Goal: Task Accomplishment & Management: Manage account settings

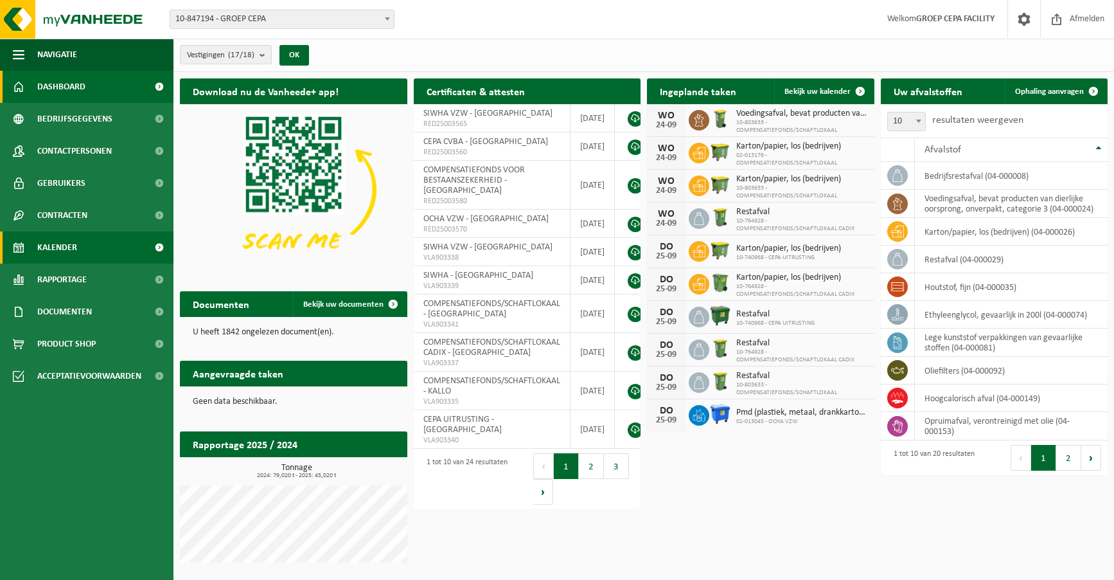
click at [78, 253] on link "Kalender" at bounding box center [86, 247] width 173 height 32
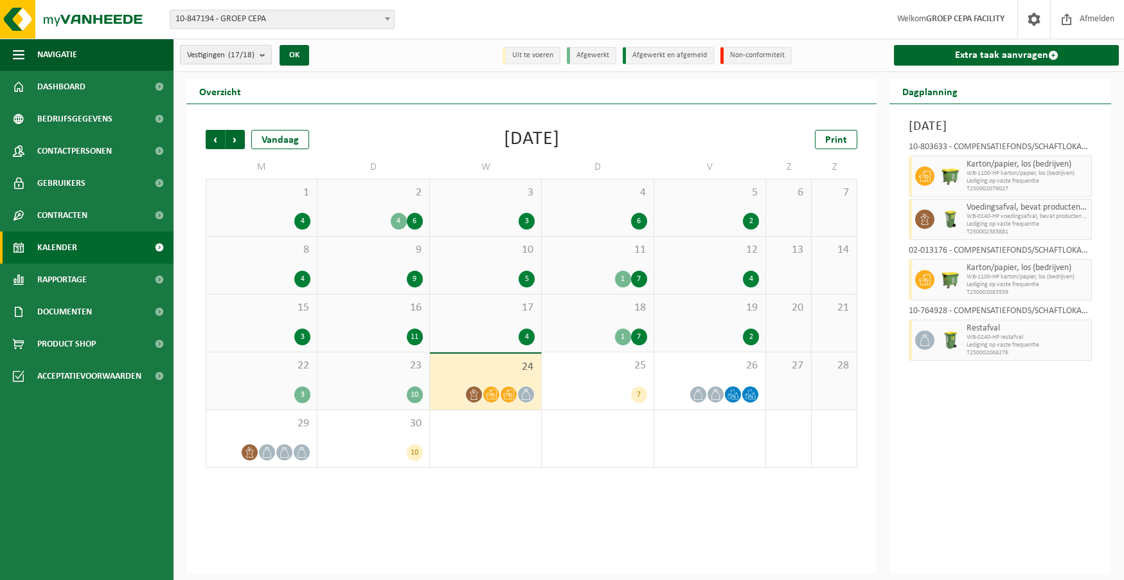
click at [265, 55] on b "submit" at bounding box center [266, 55] width 12 height 18
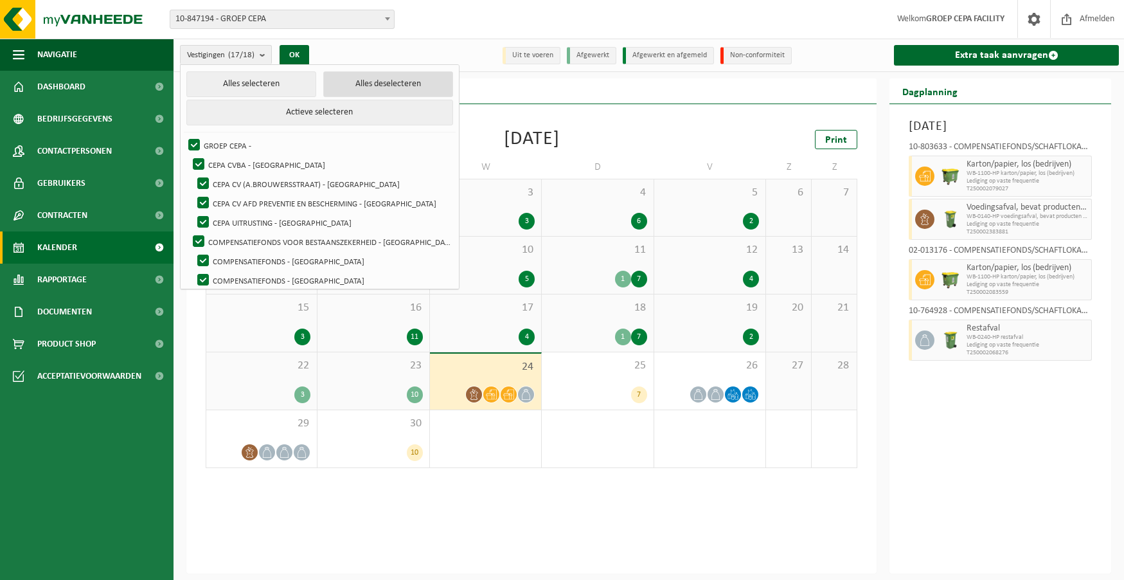
click at [348, 82] on button "Alles deselecteren" at bounding box center [388, 84] width 130 height 26
checkbox input "false"
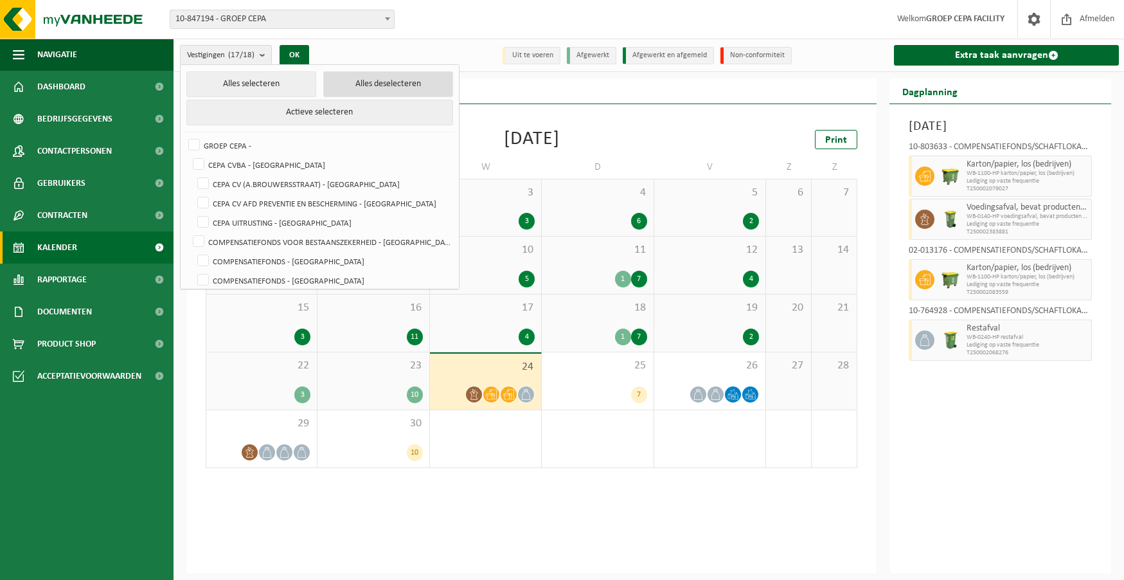
checkbox input "false"
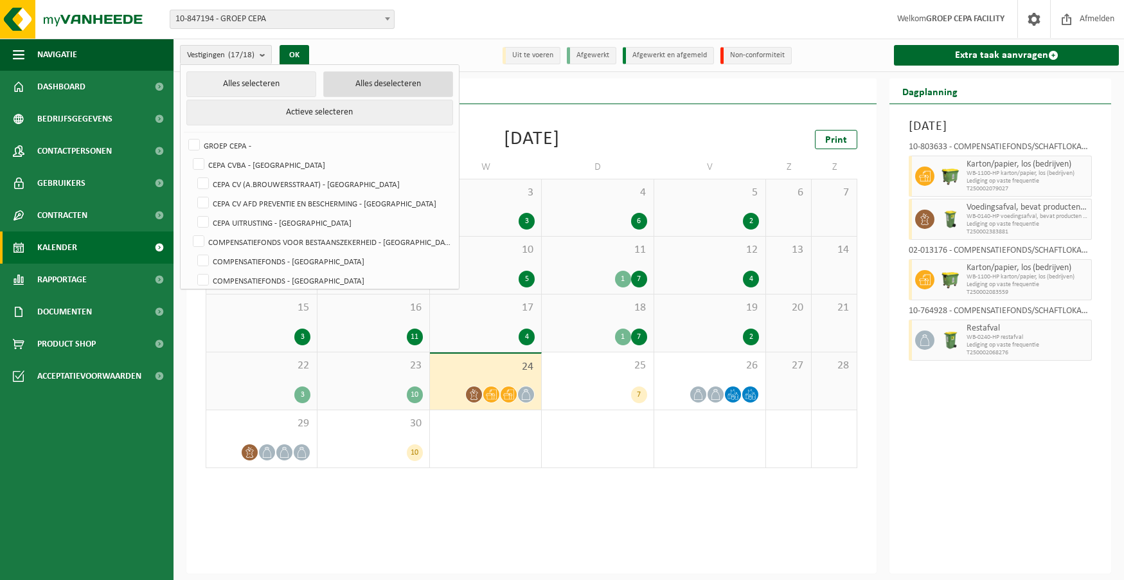
checkbox input "false"
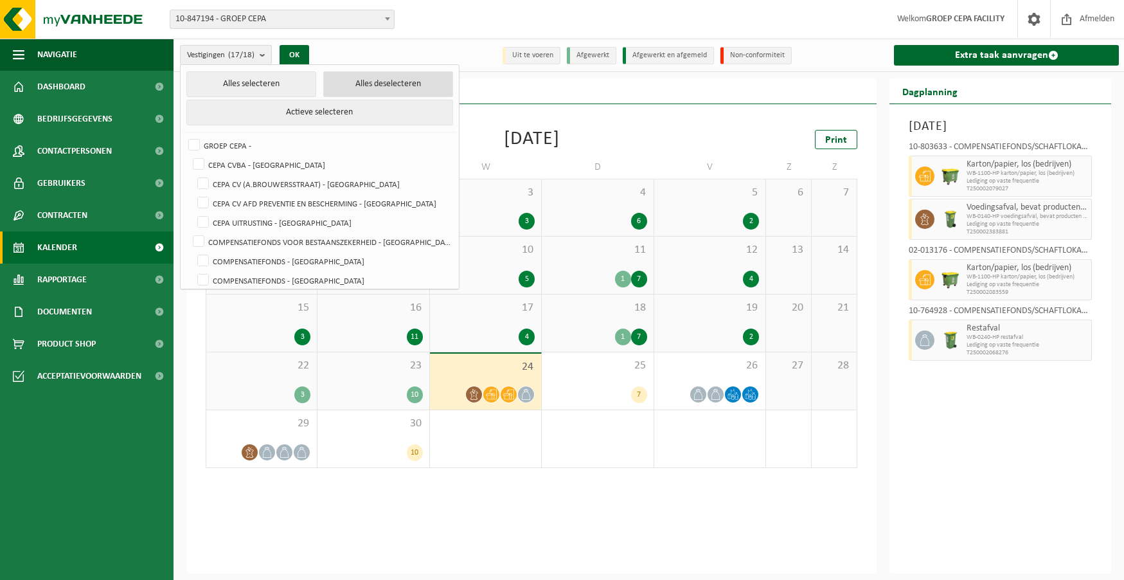
checkbox input "false"
click at [335, 202] on label "CEPA CV AFD PREVENTIE EN BESCHERMING - [GEOGRAPHIC_DATA]" at bounding box center [324, 202] width 258 height 19
click at [193, 193] on input "CEPA CV AFD PREVENTIE EN BESCHERMING - [GEOGRAPHIC_DATA]" at bounding box center [192, 193] width 1 height 1
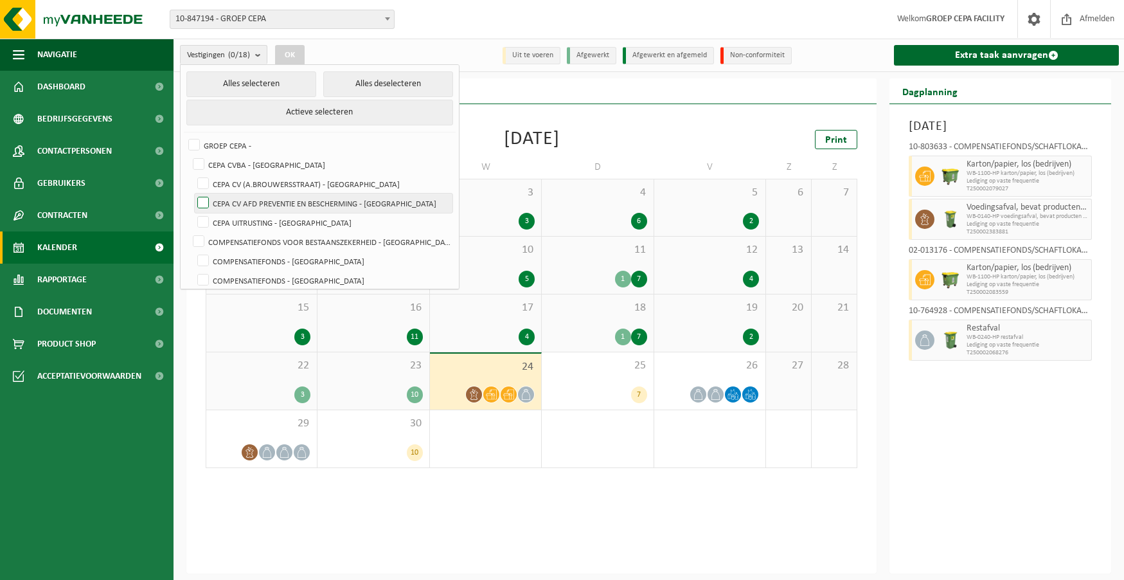
checkbox input "true"
click at [297, 49] on button "OK" at bounding box center [290, 55] width 30 height 21
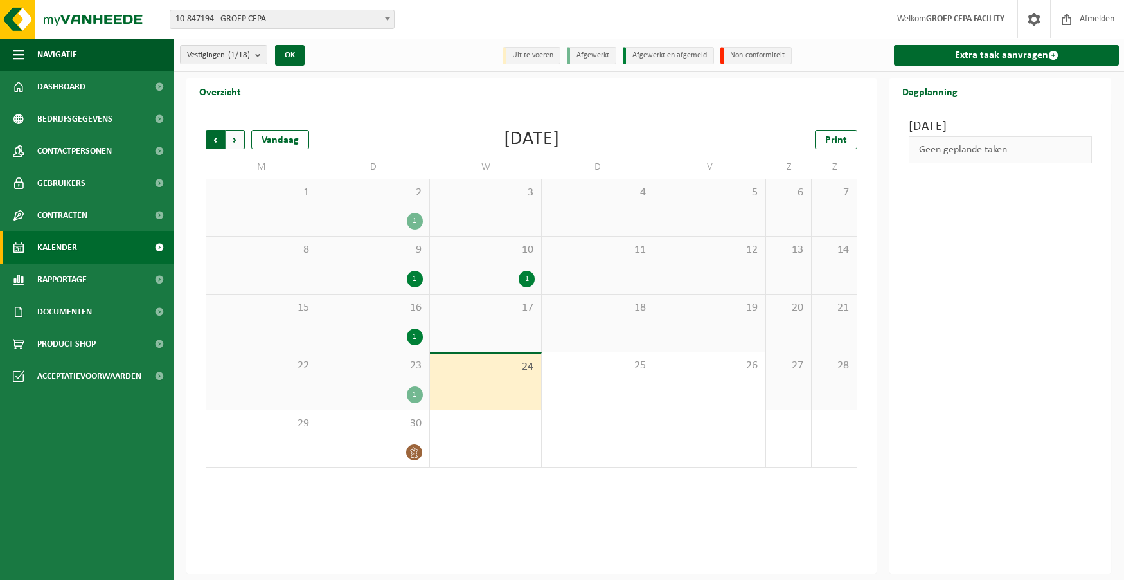
click at [235, 142] on span "Volgende" at bounding box center [235, 139] width 19 height 19
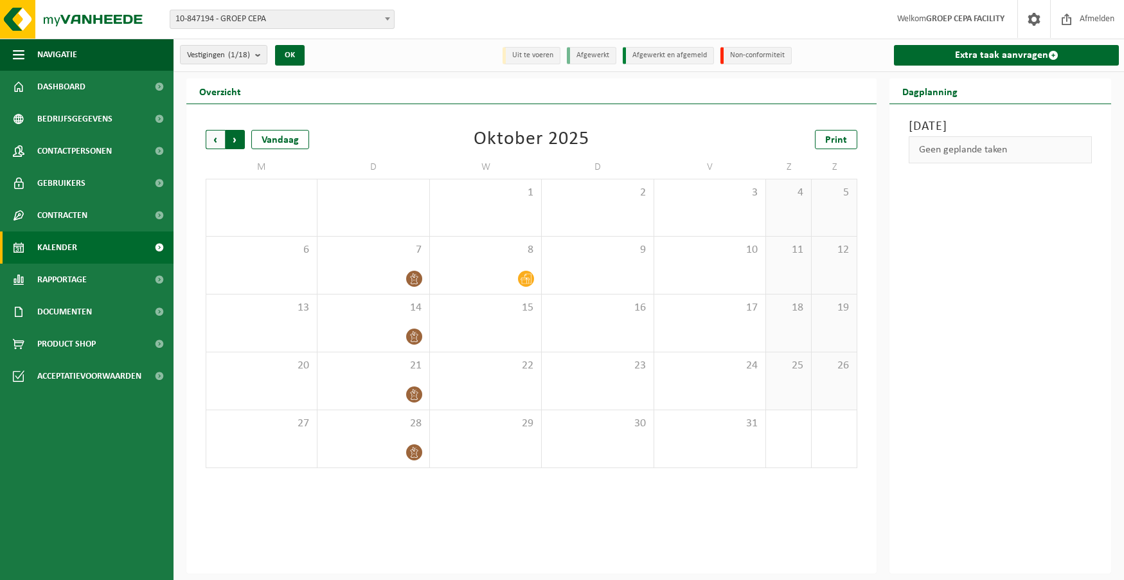
click at [215, 139] on span "Vorige" at bounding box center [215, 139] width 19 height 19
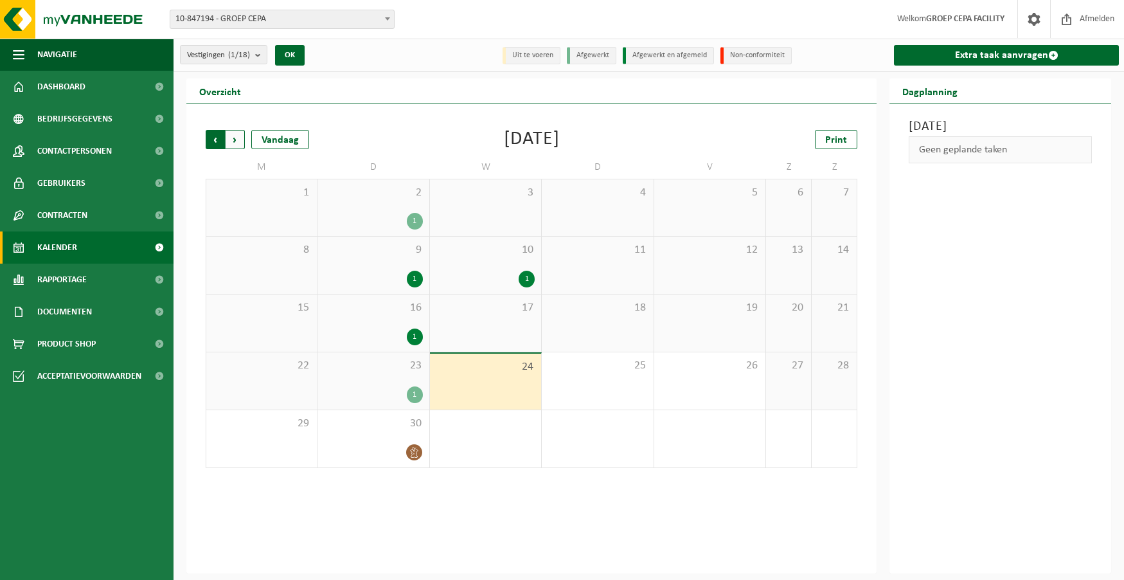
click at [237, 139] on span "Volgende" at bounding box center [235, 139] width 19 height 19
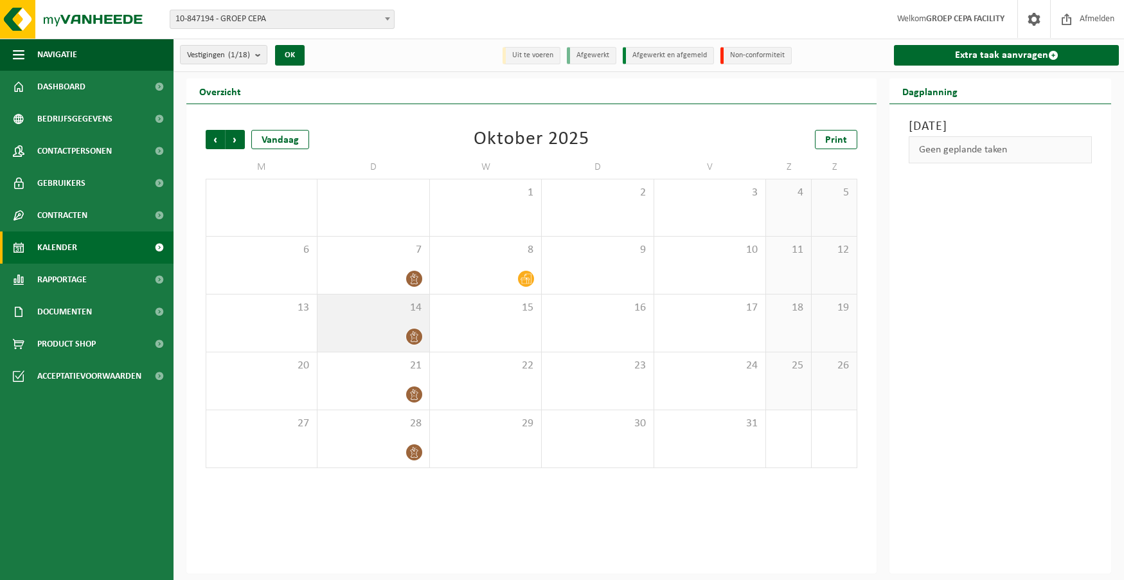
click at [382, 328] on div at bounding box center [373, 336] width 98 height 17
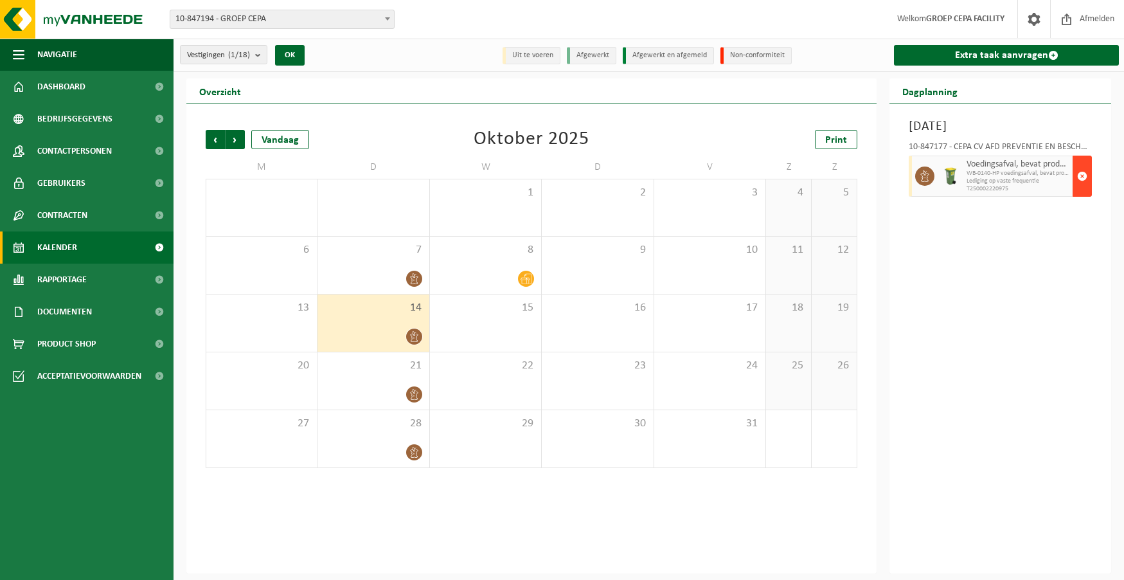
click at [1083, 172] on span "button" at bounding box center [1082, 176] width 10 height 26
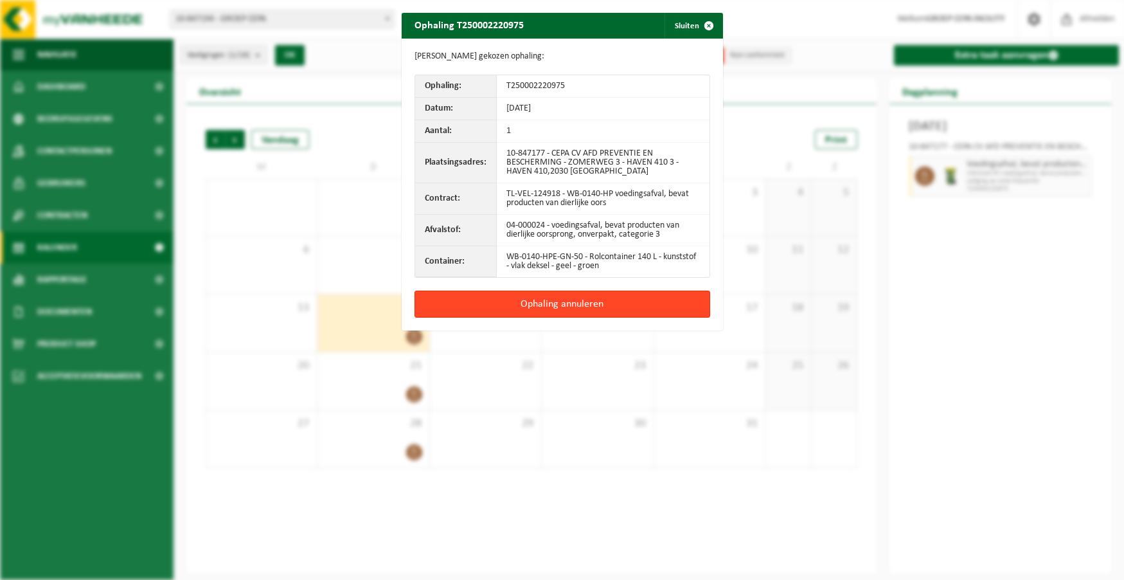
click at [591, 300] on button "Ophaling annuleren" at bounding box center [562, 303] width 296 height 27
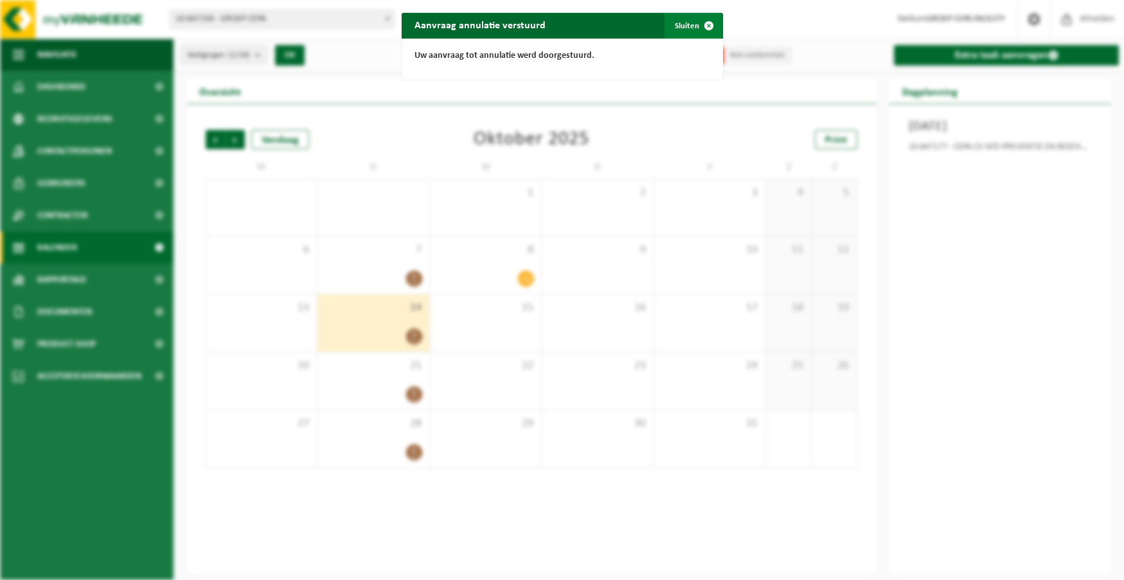
click at [686, 24] on button "Sluiten" at bounding box center [692, 26] width 57 height 26
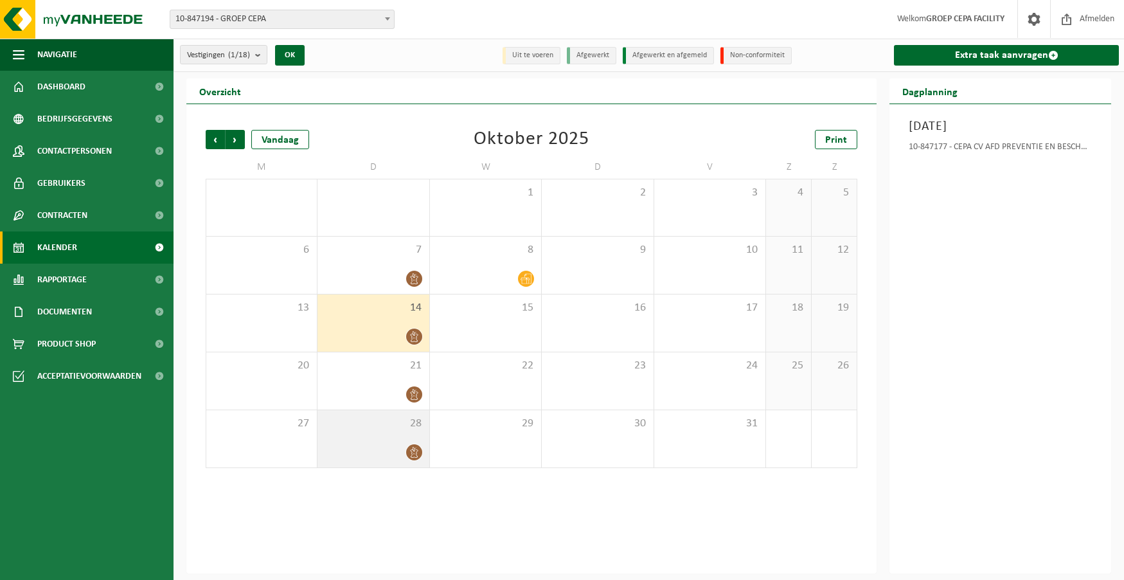
click at [363, 434] on div "28" at bounding box center [372, 438] width 111 height 57
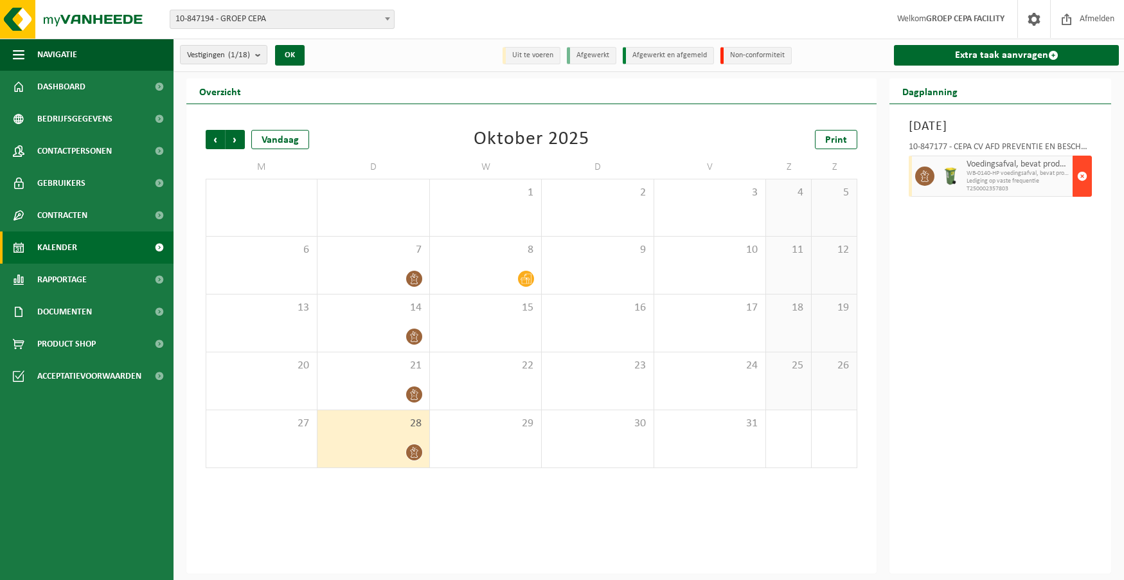
click at [1084, 177] on span "button" at bounding box center [1082, 176] width 10 height 26
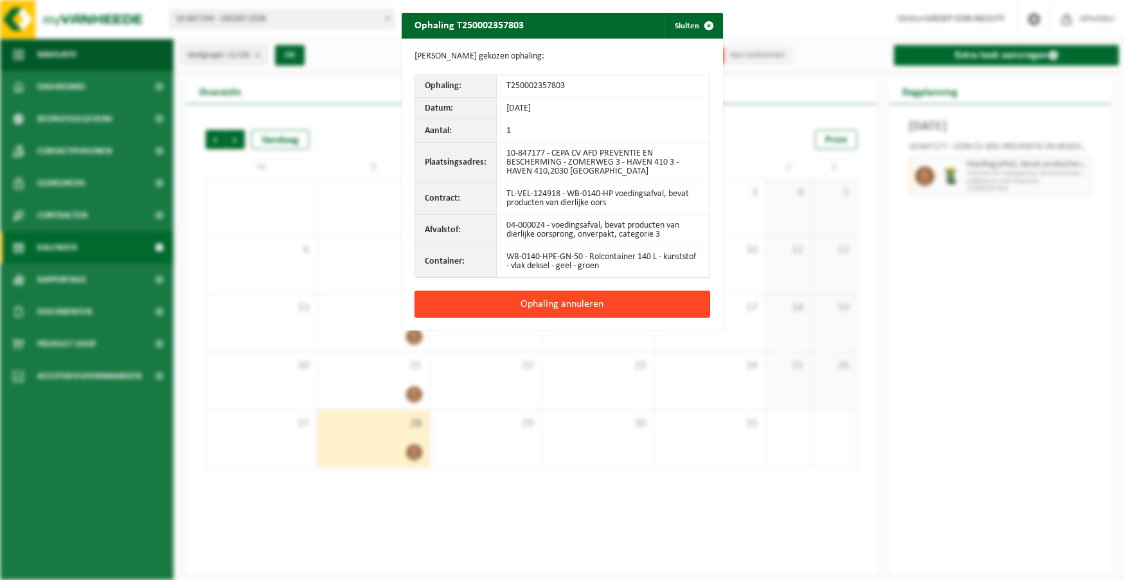
click at [607, 301] on button "Ophaling annuleren" at bounding box center [562, 303] width 296 height 27
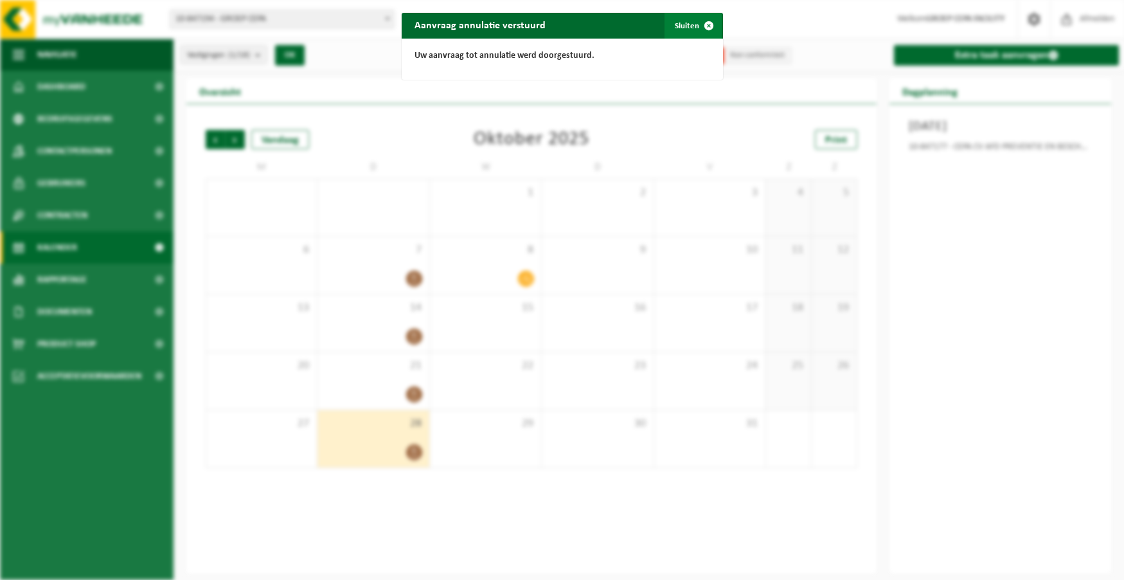
click at [688, 22] on button "Sluiten" at bounding box center [692, 26] width 57 height 26
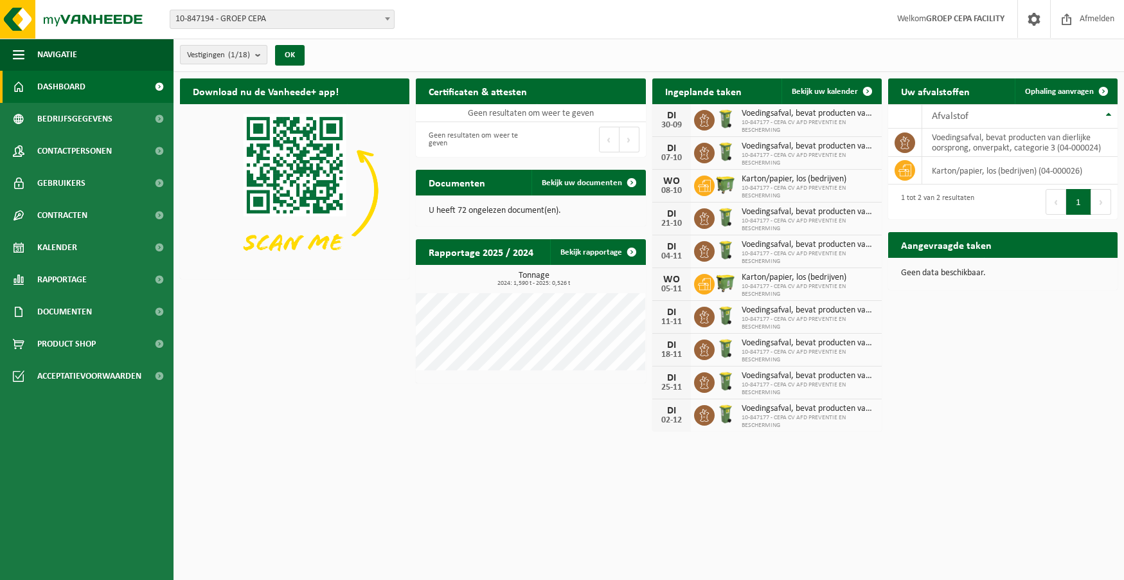
click at [265, 52] on b "submit" at bounding box center [261, 55] width 12 height 18
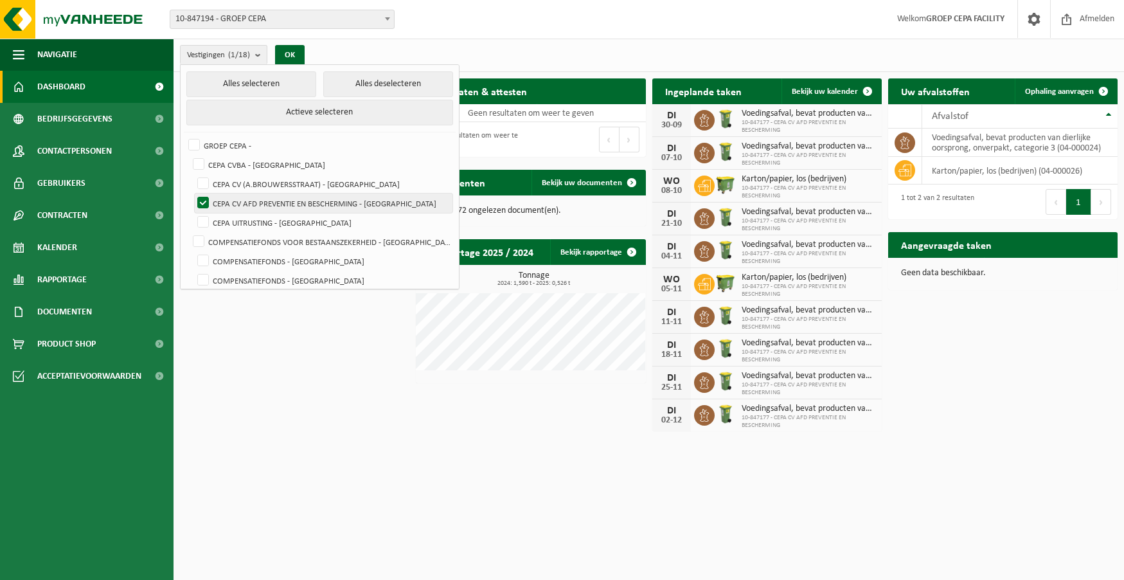
click at [275, 194] on label "CEPA CV AFD PREVENTIE EN BESCHERMING - [GEOGRAPHIC_DATA]" at bounding box center [324, 202] width 258 height 19
click at [193, 193] on input "CEPA CV AFD PREVENTIE EN BESCHERMING - [GEOGRAPHIC_DATA]" at bounding box center [192, 193] width 1 height 1
checkbox input "false"
click at [270, 217] on label "CEPA UITRUSTING - [GEOGRAPHIC_DATA]" at bounding box center [324, 222] width 258 height 19
click at [193, 213] on input "CEPA UITRUSTING - [GEOGRAPHIC_DATA]" at bounding box center [192, 212] width 1 height 1
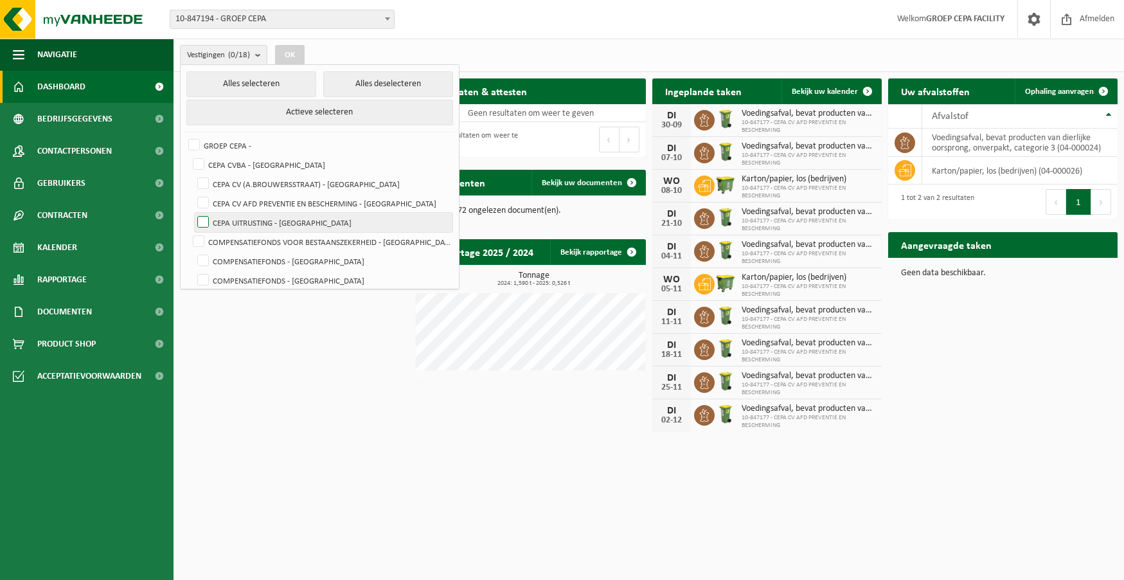
checkbox input "true"
click at [294, 60] on button "OK" at bounding box center [290, 55] width 30 height 21
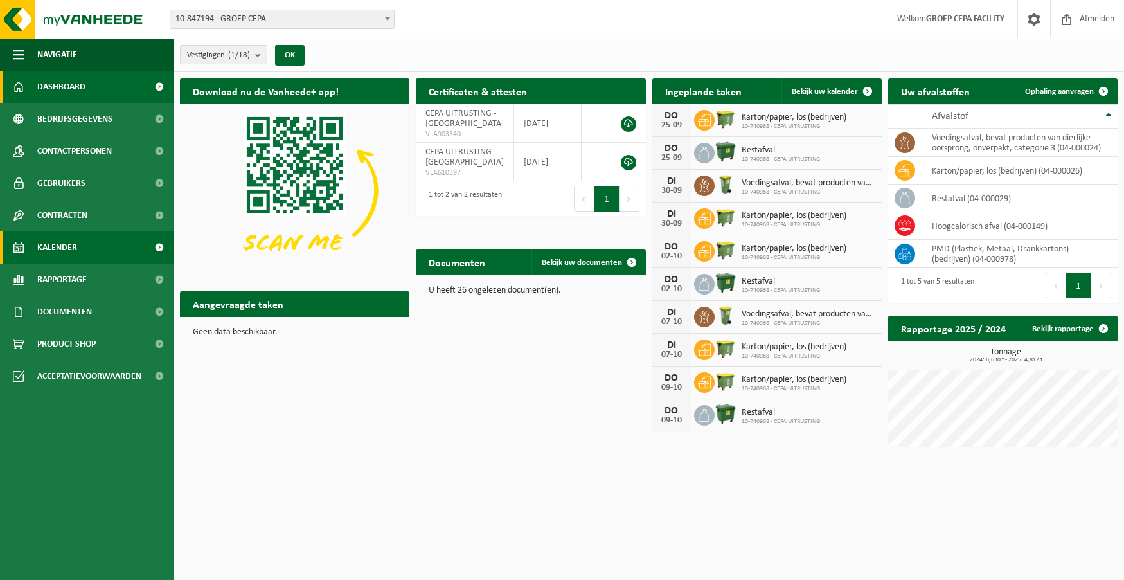
click at [57, 240] on span "Kalender" at bounding box center [57, 247] width 40 height 32
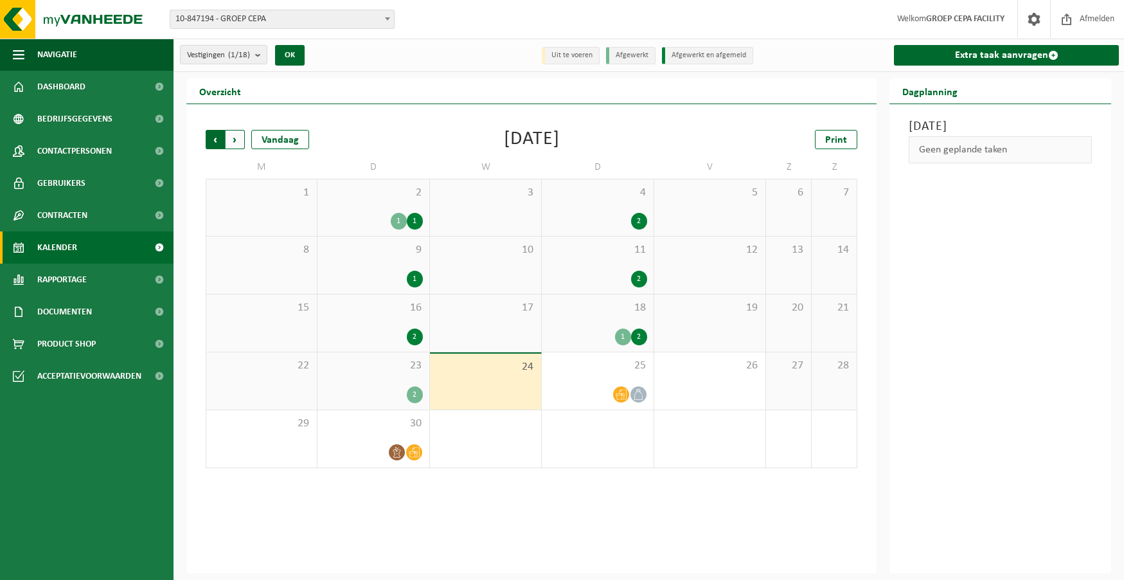
click at [240, 135] on span "Volgende" at bounding box center [235, 139] width 19 height 19
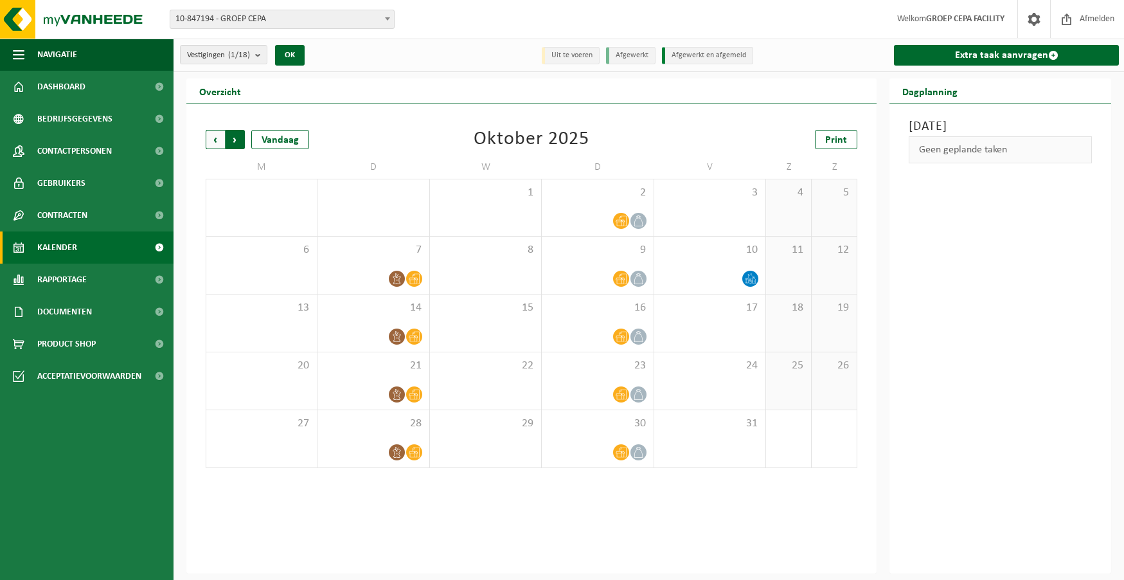
click at [210, 137] on span "Vorige" at bounding box center [215, 139] width 19 height 19
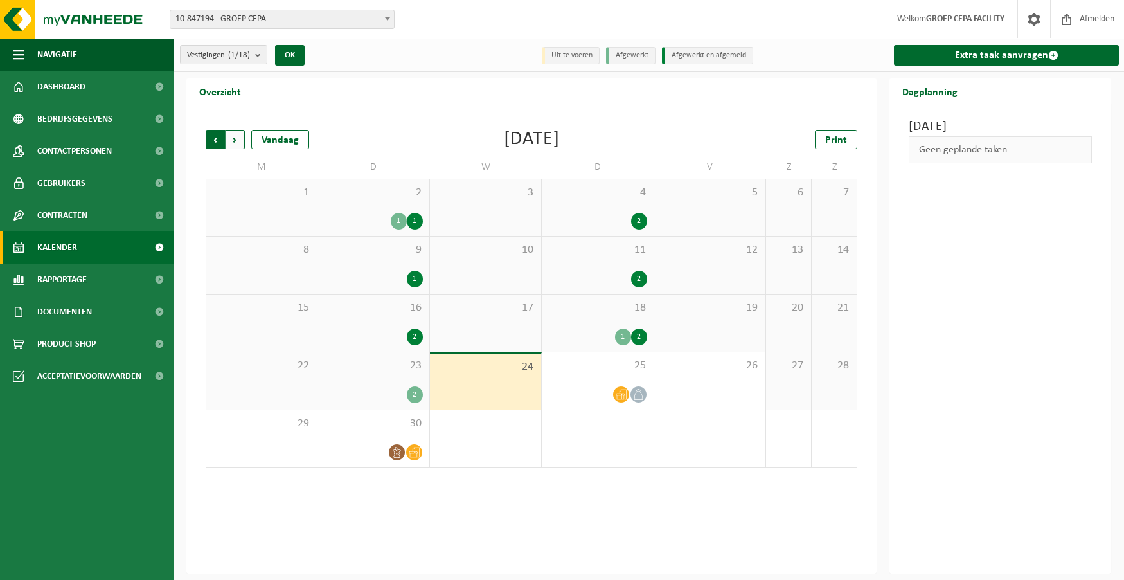
click at [237, 143] on span "Volgende" at bounding box center [235, 139] width 19 height 19
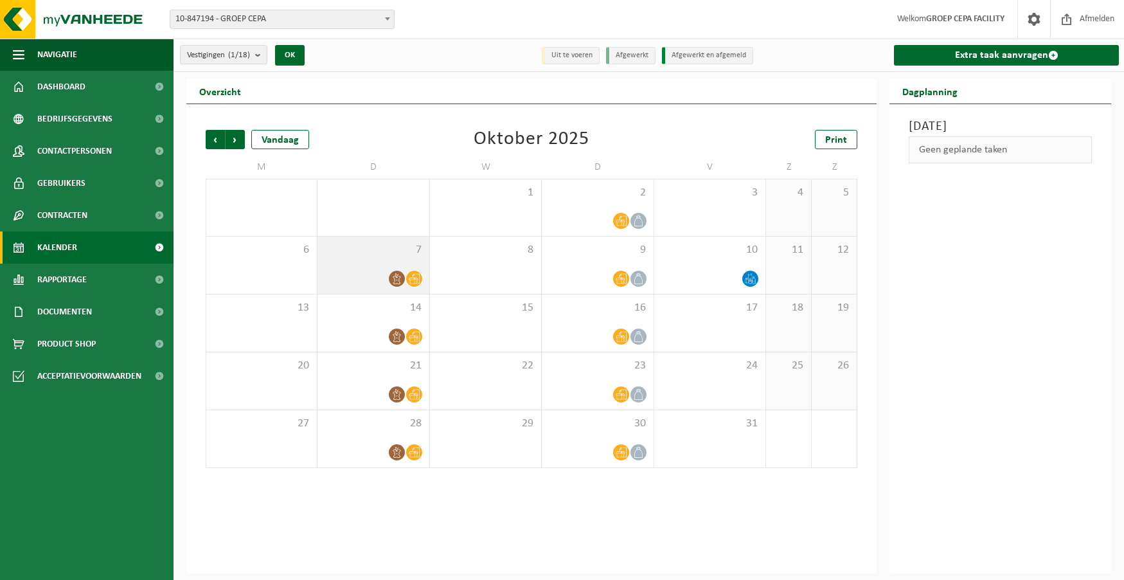
click at [344, 262] on div "7" at bounding box center [372, 264] width 111 height 57
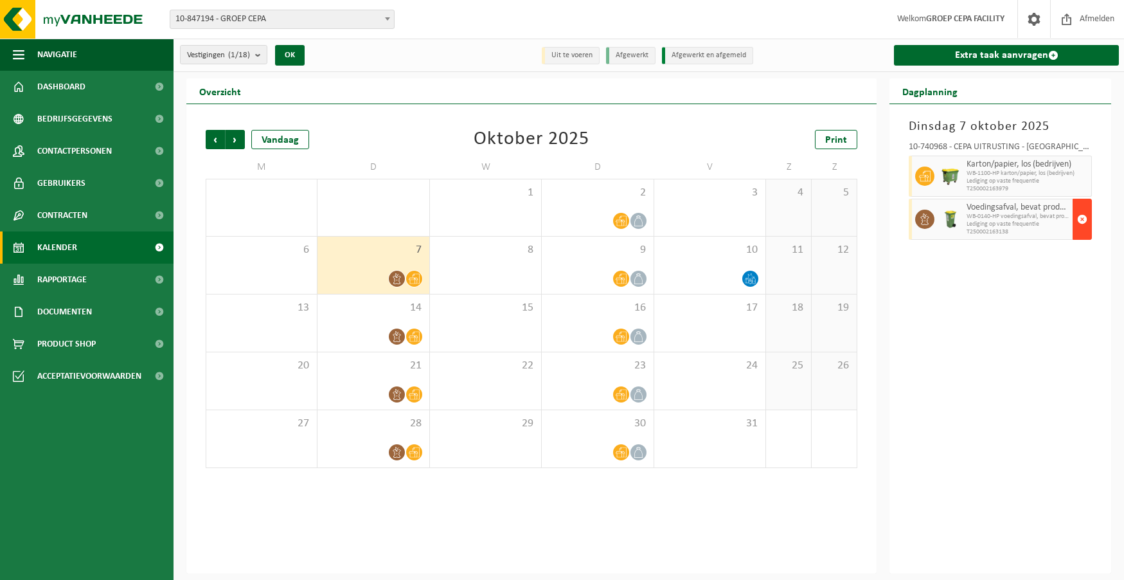
click at [1086, 221] on span "button" at bounding box center [1082, 219] width 10 height 26
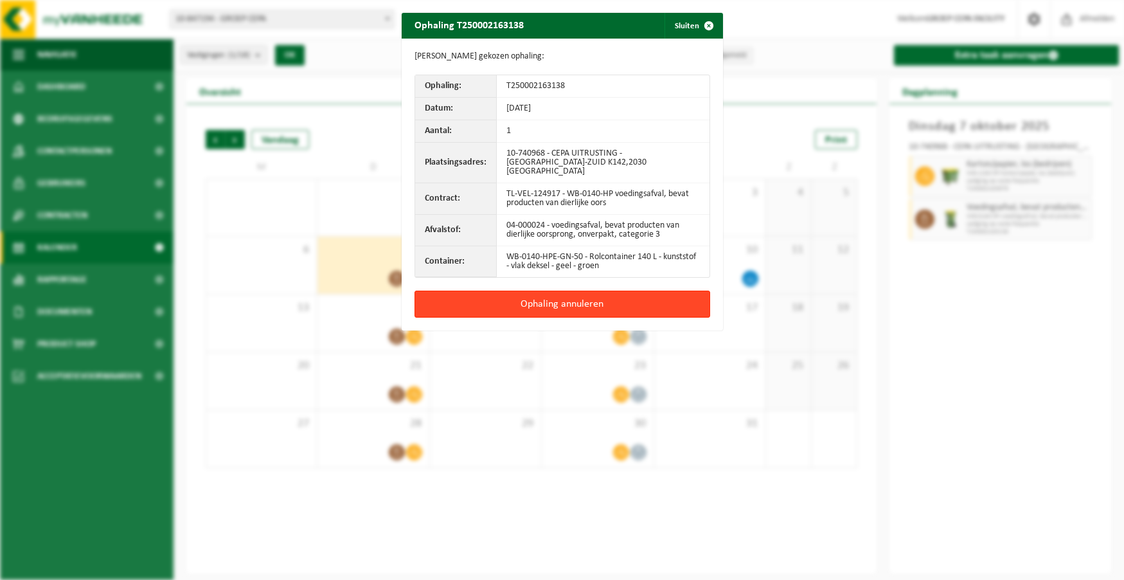
click at [621, 294] on button "Ophaling annuleren" at bounding box center [562, 303] width 296 height 27
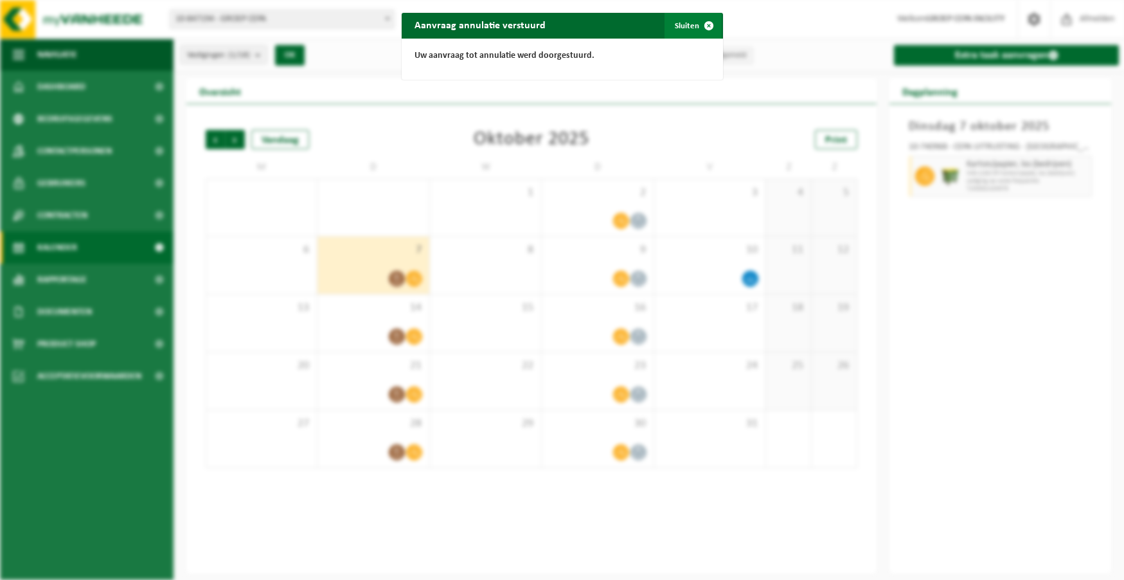
click at [678, 24] on button "Sluiten" at bounding box center [692, 26] width 57 height 26
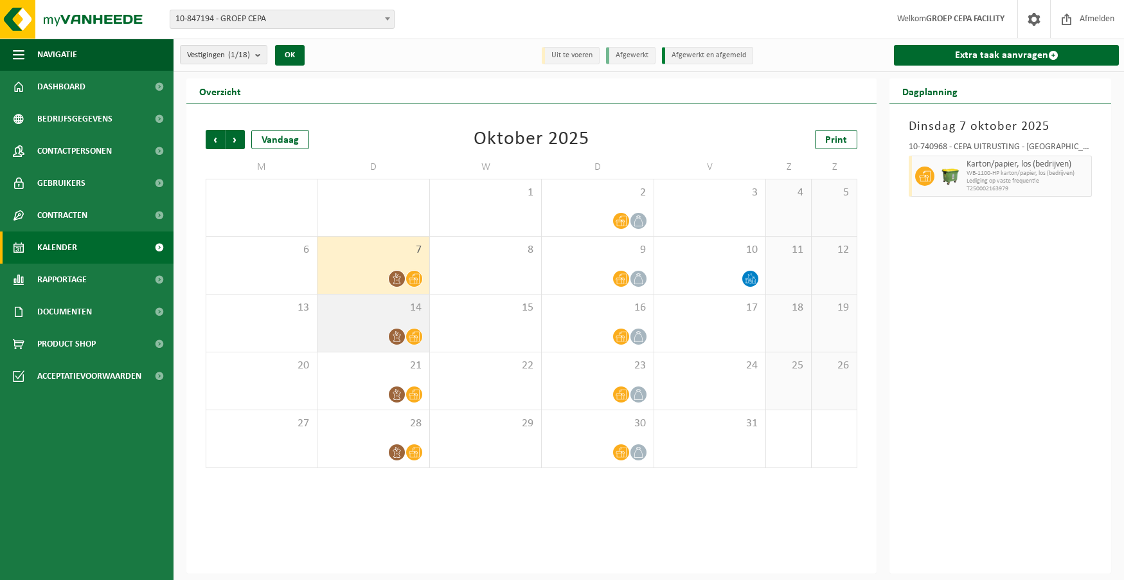
click at [348, 323] on div "14" at bounding box center [372, 322] width 111 height 57
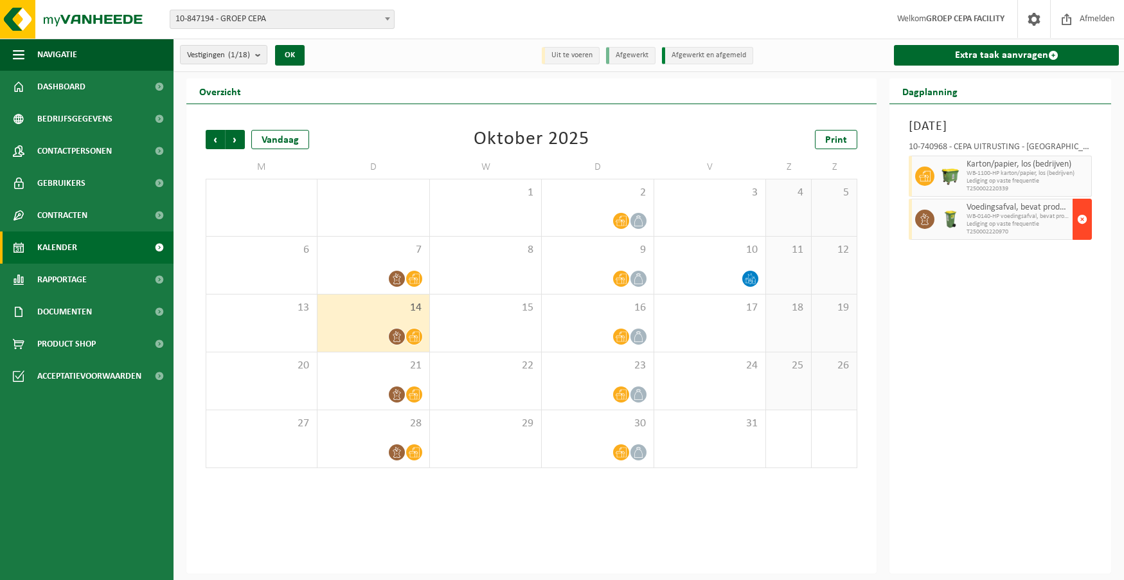
click at [1079, 220] on span "button" at bounding box center [1082, 219] width 10 height 26
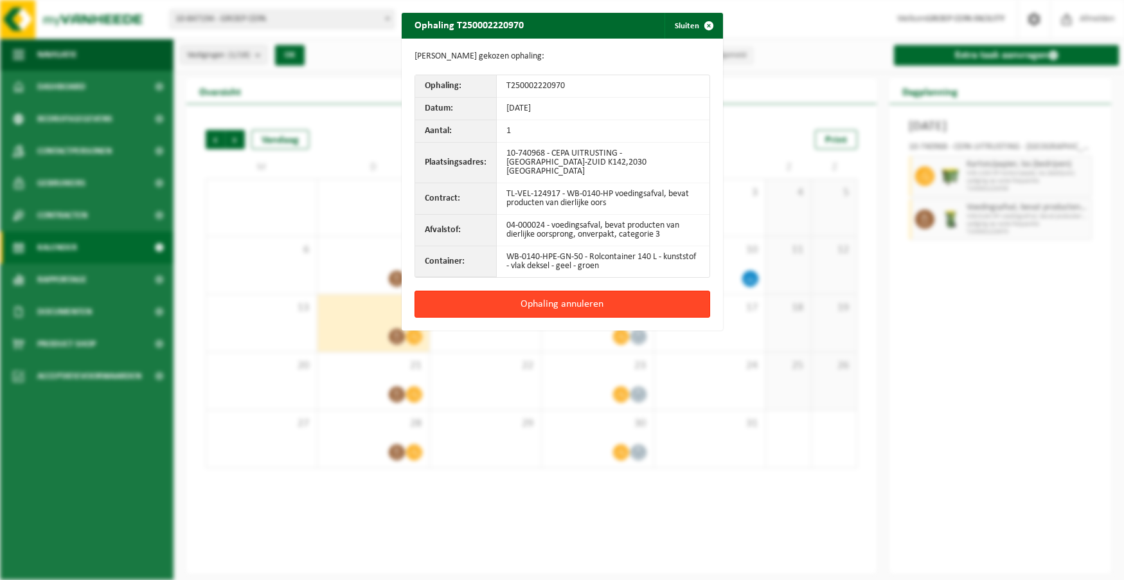
click at [574, 290] on button "Ophaling annuleren" at bounding box center [562, 303] width 296 height 27
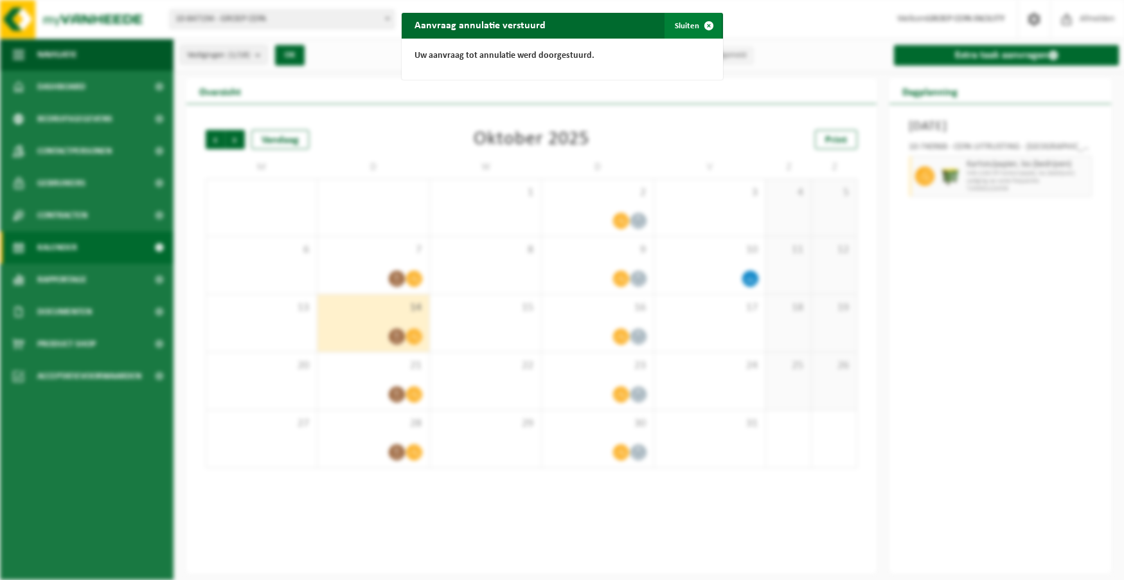
click at [688, 28] on button "Sluiten" at bounding box center [692, 26] width 57 height 26
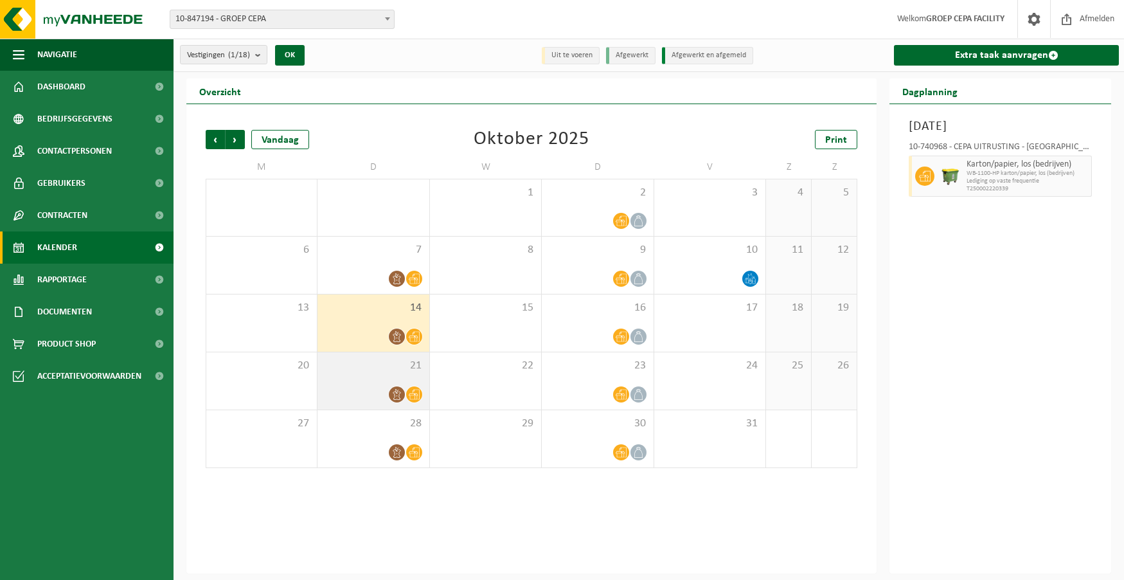
click at [370, 381] on div "21" at bounding box center [372, 380] width 111 height 57
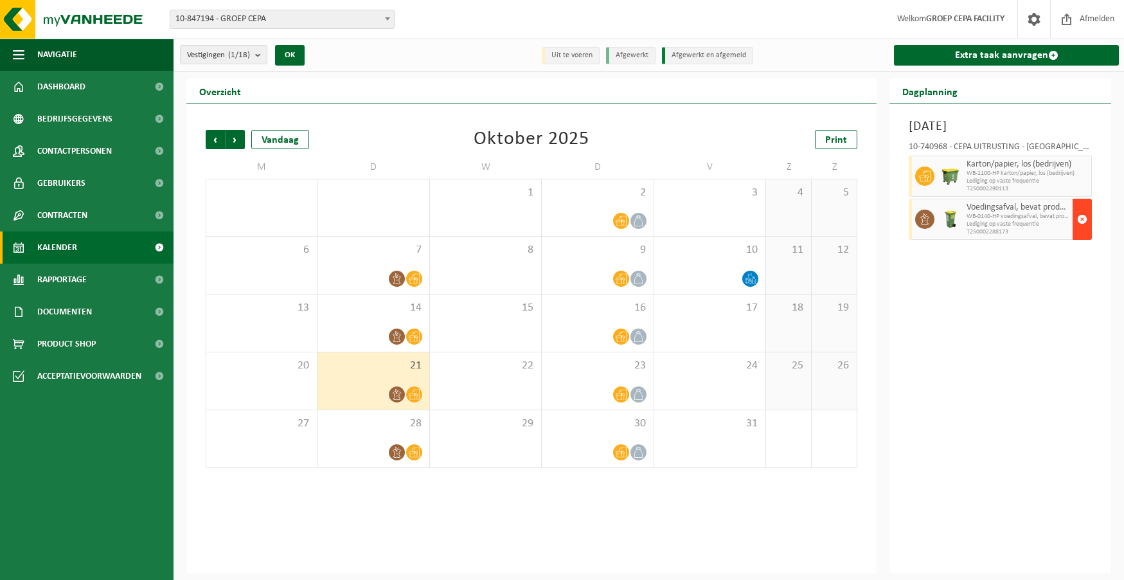
click at [1083, 221] on span "button" at bounding box center [1082, 219] width 10 height 26
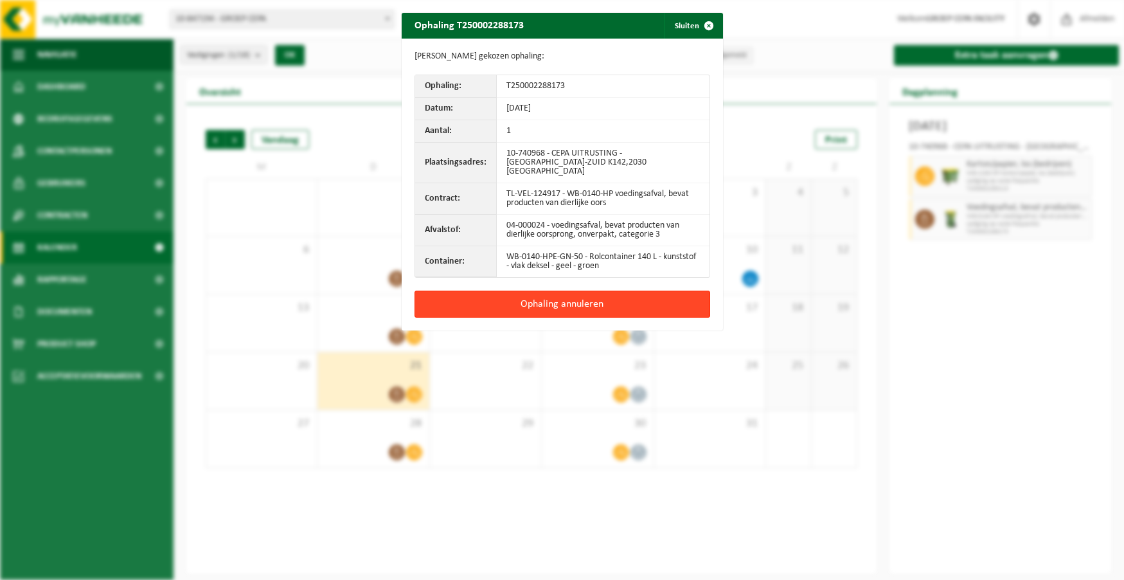
click at [571, 300] on button "Ophaling annuleren" at bounding box center [562, 303] width 296 height 27
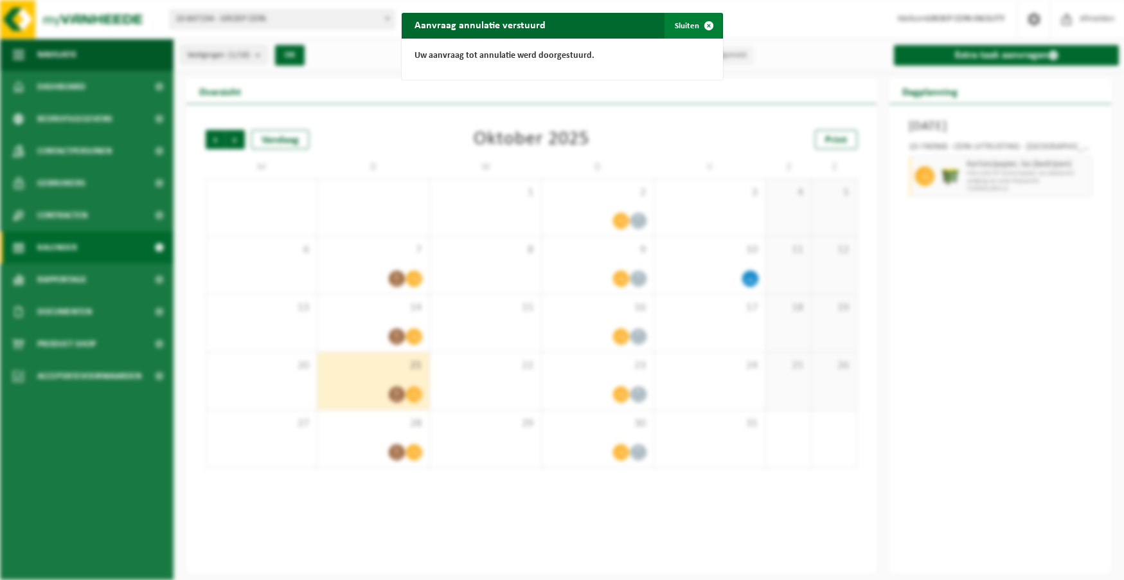
click at [675, 25] on button "Sluiten" at bounding box center [692, 26] width 57 height 26
